Goal: Task Accomplishment & Management: Manage account settings

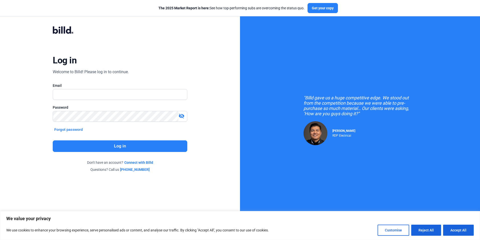
click at [467, 228] on button "Accept All" at bounding box center [458, 229] width 31 height 11
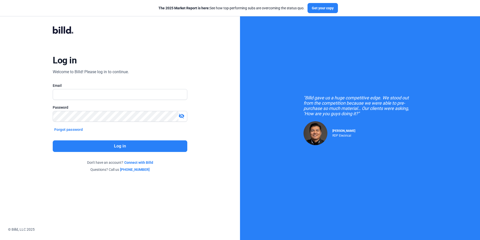
checkbox input "true"
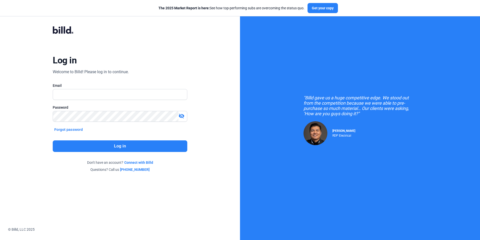
click at [69, 30] on icon at bounding box center [68, 29] width 5 height 7
click at [50, 30] on div "Log in Welcome to Billd! Please log in to continue. Email Password visibility_o…" at bounding box center [120, 99] width 173 height 165
